Goal: Task Accomplishment & Management: Manage account settings

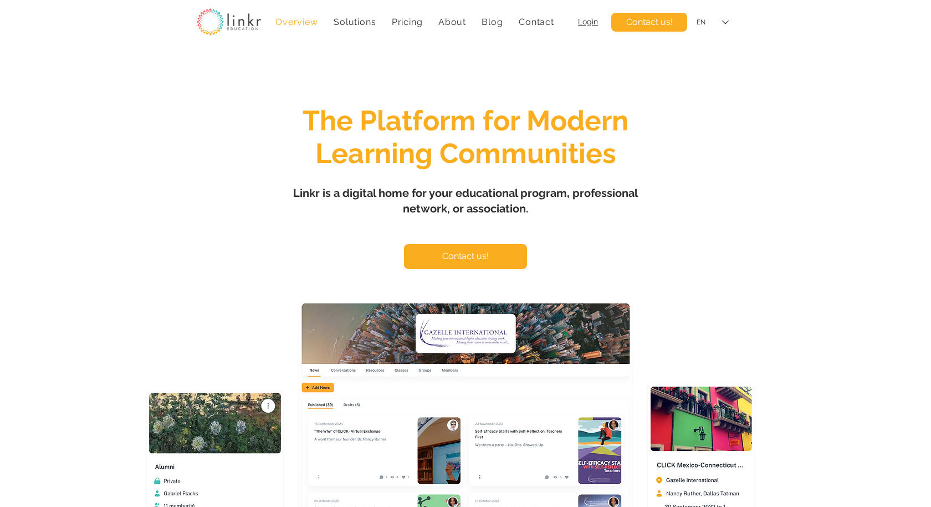
click at [592, 26] on span "Login" at bounding box center [588, 21] width 20 height 9
click at [588, 19] on span "Login" at bounding box center [588, 21] width 20 height 9
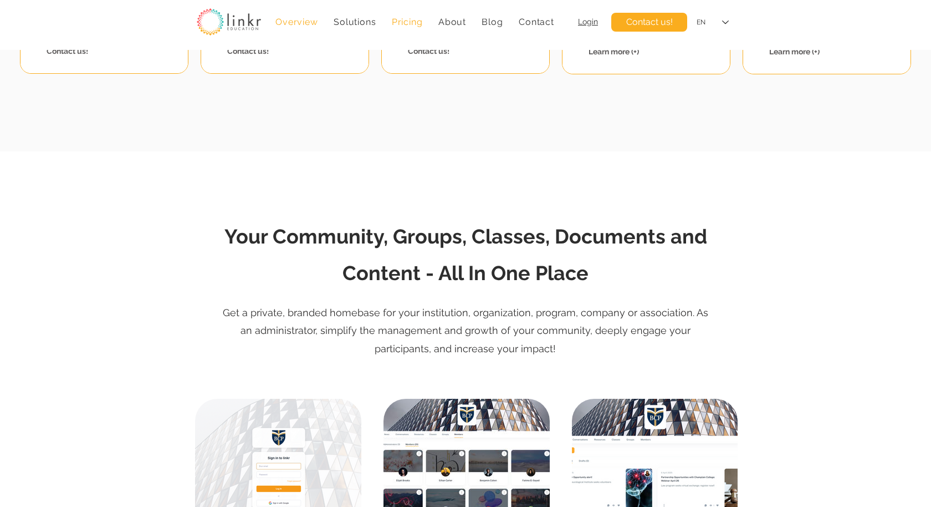
scroll to position [1282, 0]
